Goal: Navigation & Orientation: Understand site structure

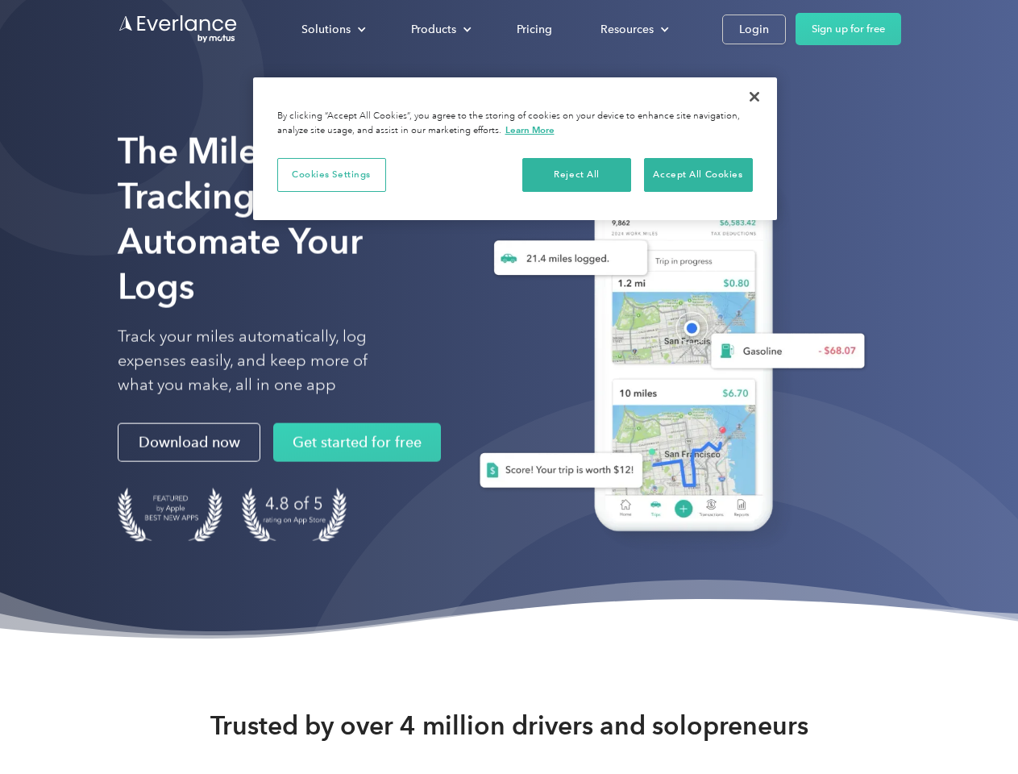
click at [333, 29] on div "Solutions" at bounding box center [325, 29] width 49 height 20
click at [439, 29] on div "Products" at bounding box center [433, 29] width 45 height 20
click at [633, 29] on div "Resources" at bounding box center [626, 29] width 53 height 20
click at [331, 174] on button "Cookies Settings" at bounding box center [331, 175] width 109 height 34
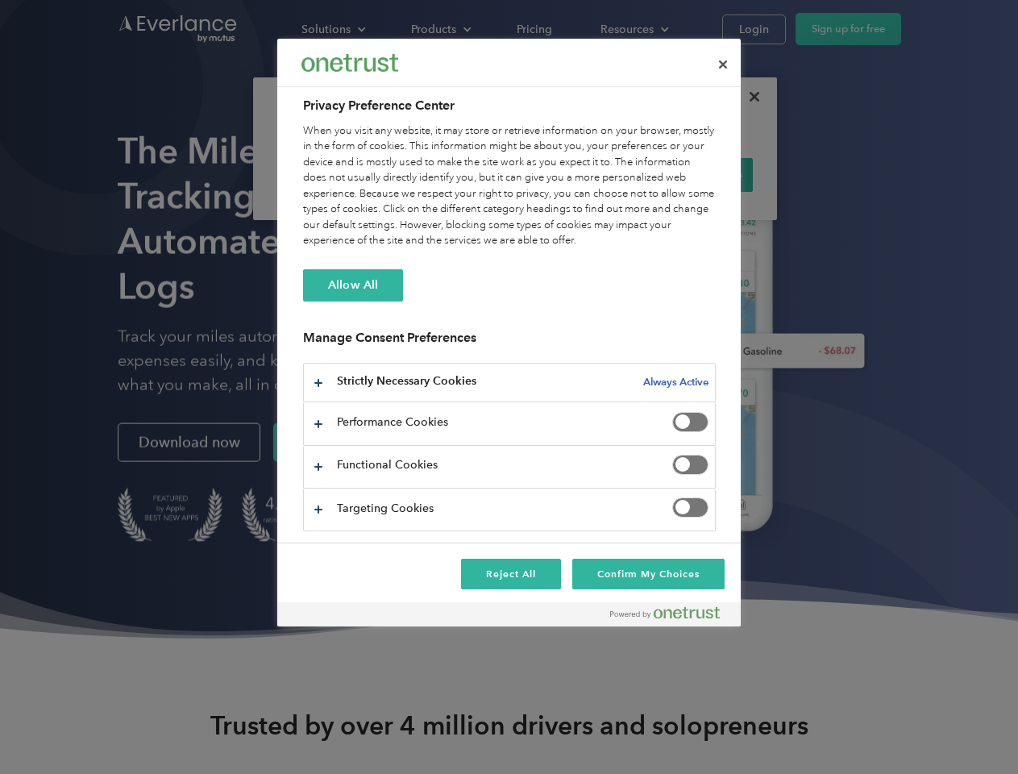
click at [577, 174] on div "When you visit any website, it may store or retrieve information on your browse…" at bounding box center [509, 186] width 413 height 126
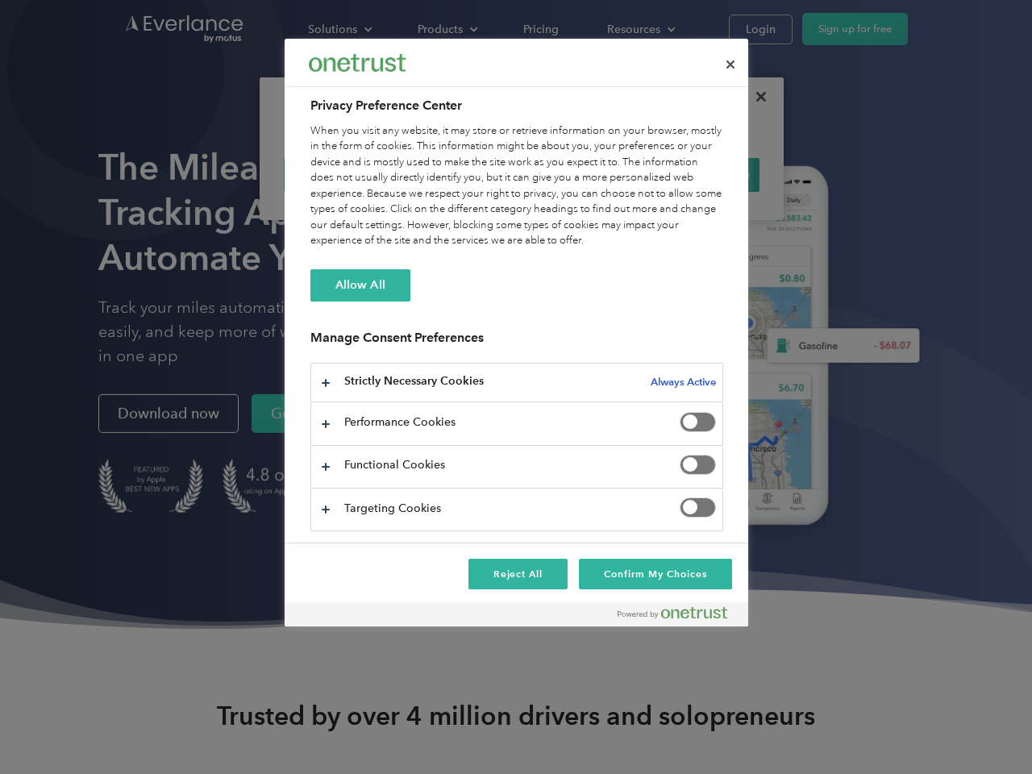
click at [698, 174] on div "When you visit any website, it may store or retrieve information on your browse…" at bounding box center [516, 186] width 413 height 126
click at [754, 97] on div at bounding box center [516, 387] width 1032 height 774
